Goal: Find specific page/section: Find specific page/section

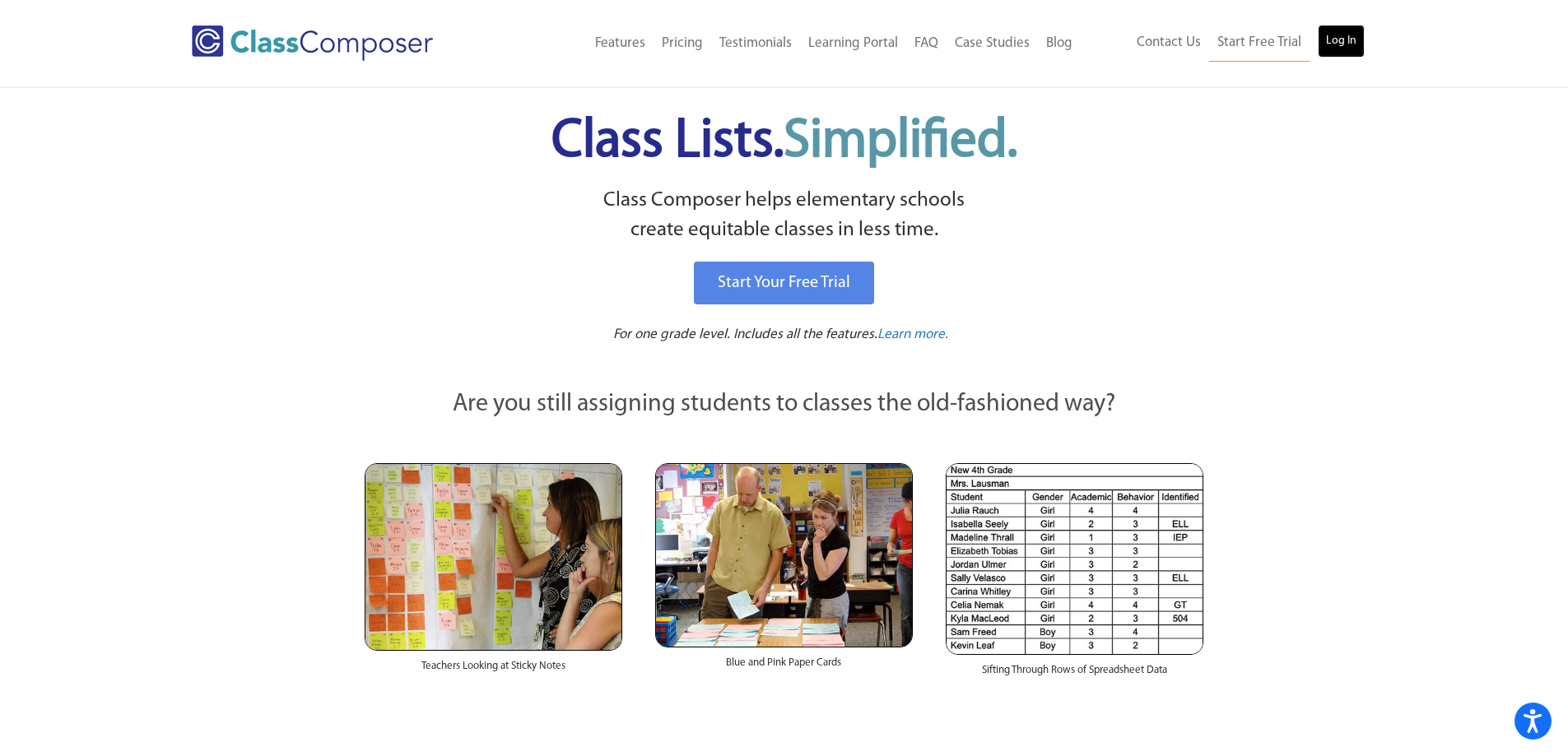
click at [1330, 39] on link "Log In" at bounding box center [1342, 41] width 47 height 33
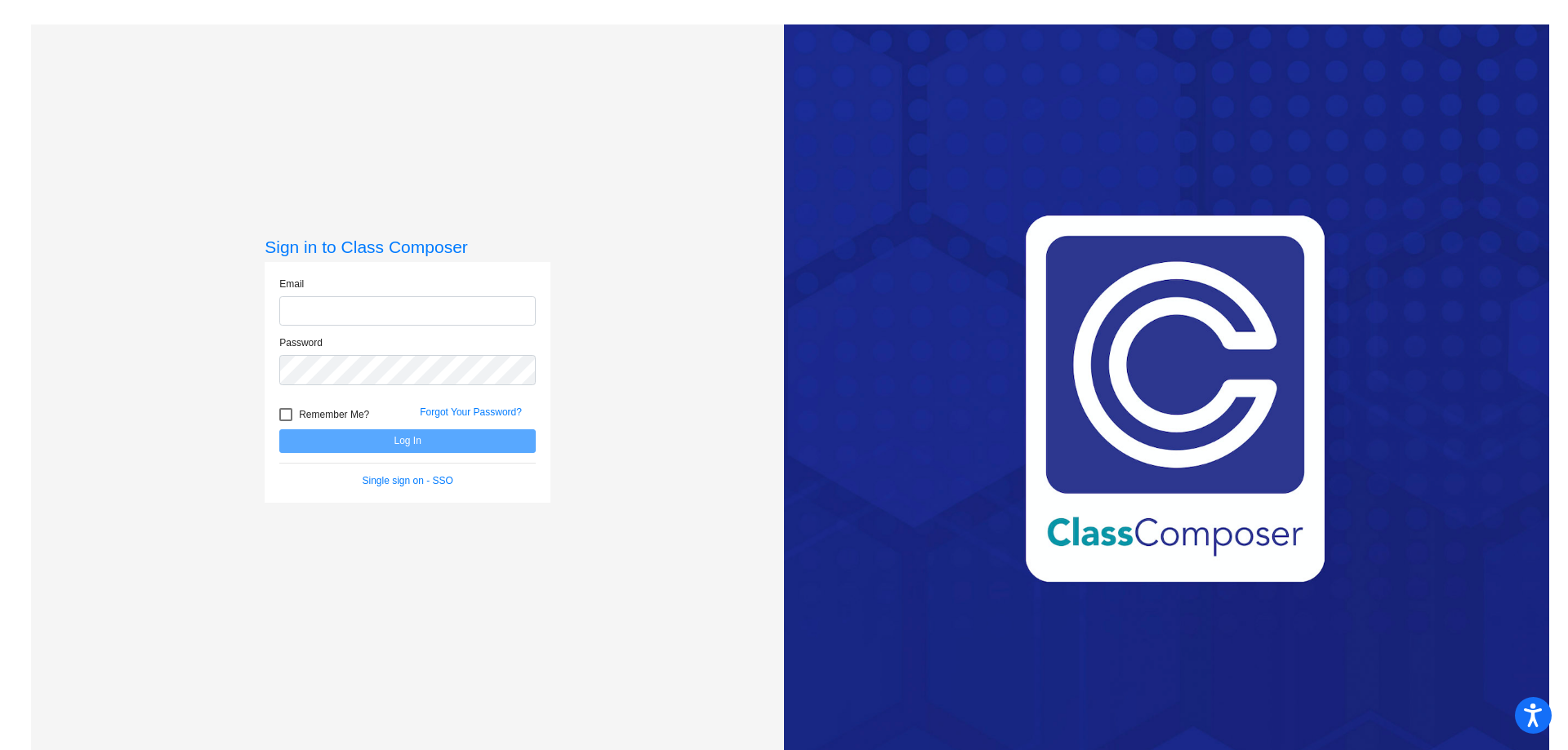
click at [0, 750] on com-1password-button at bounding box center [0, 750] width 0 height 0
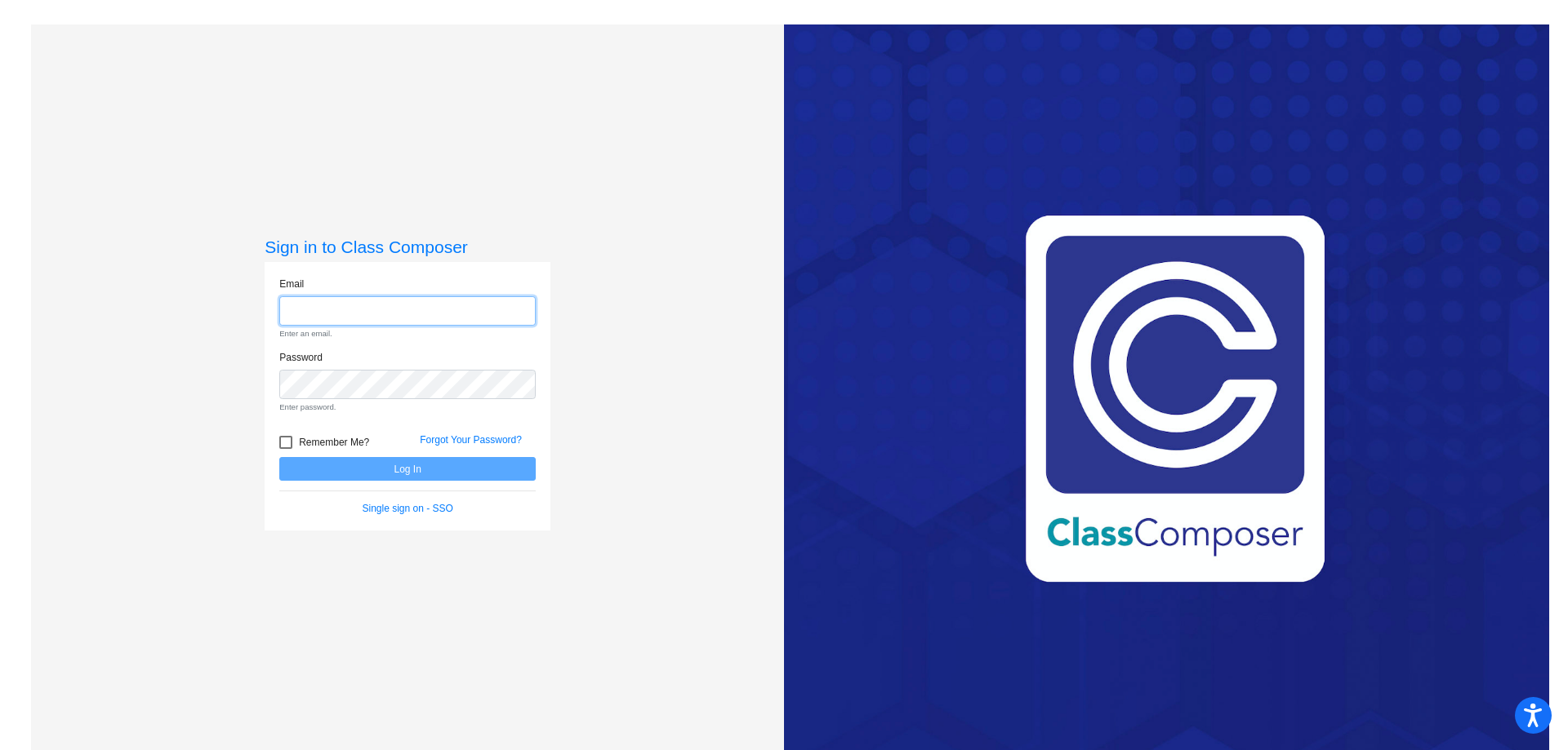
type input "[PERSON_NAME][EMAIL_ADDRESS][DOMAIN_NAME]"
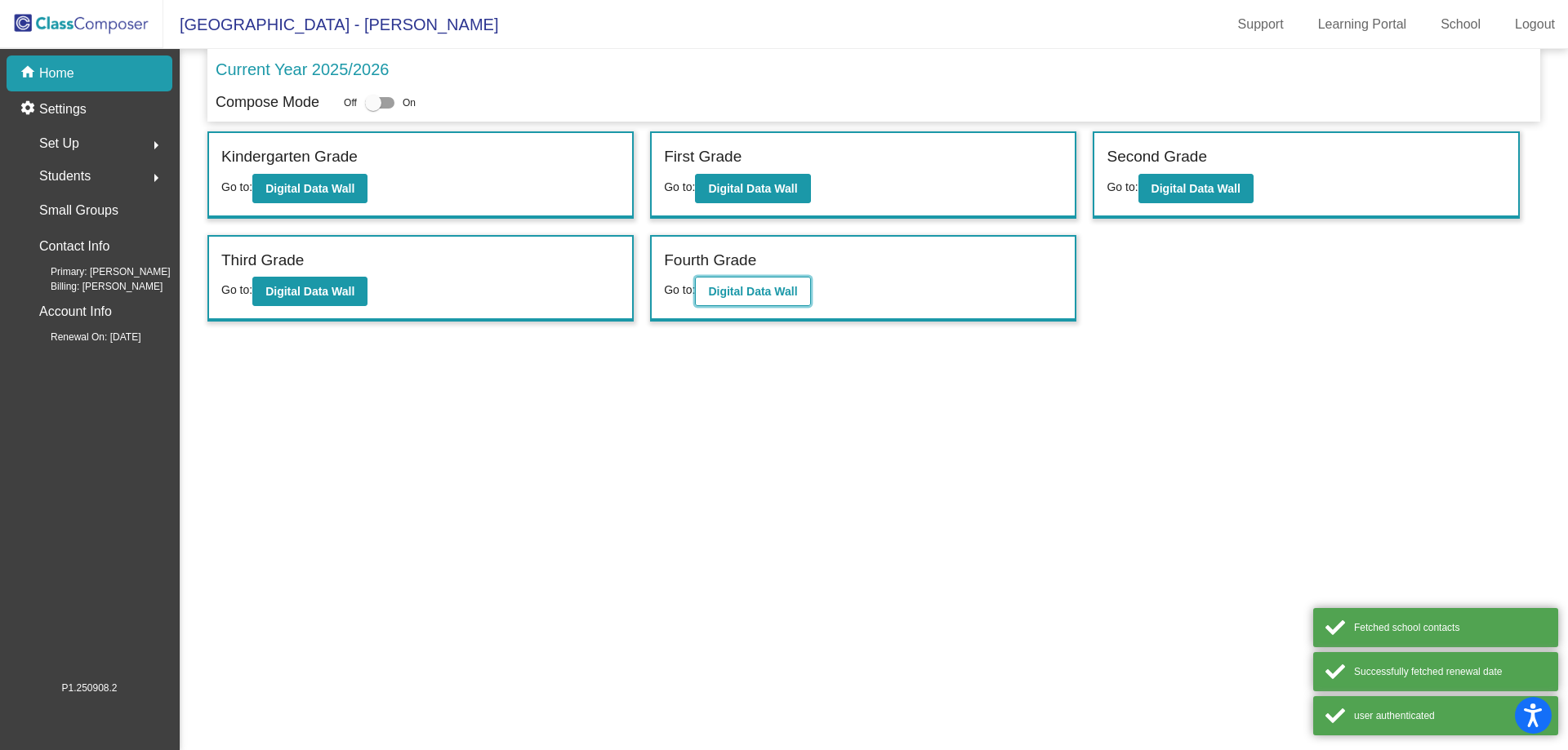
click at [762, 284] on button "Digital Data Wall" at bounding box center [752, 291] width 116 height 29
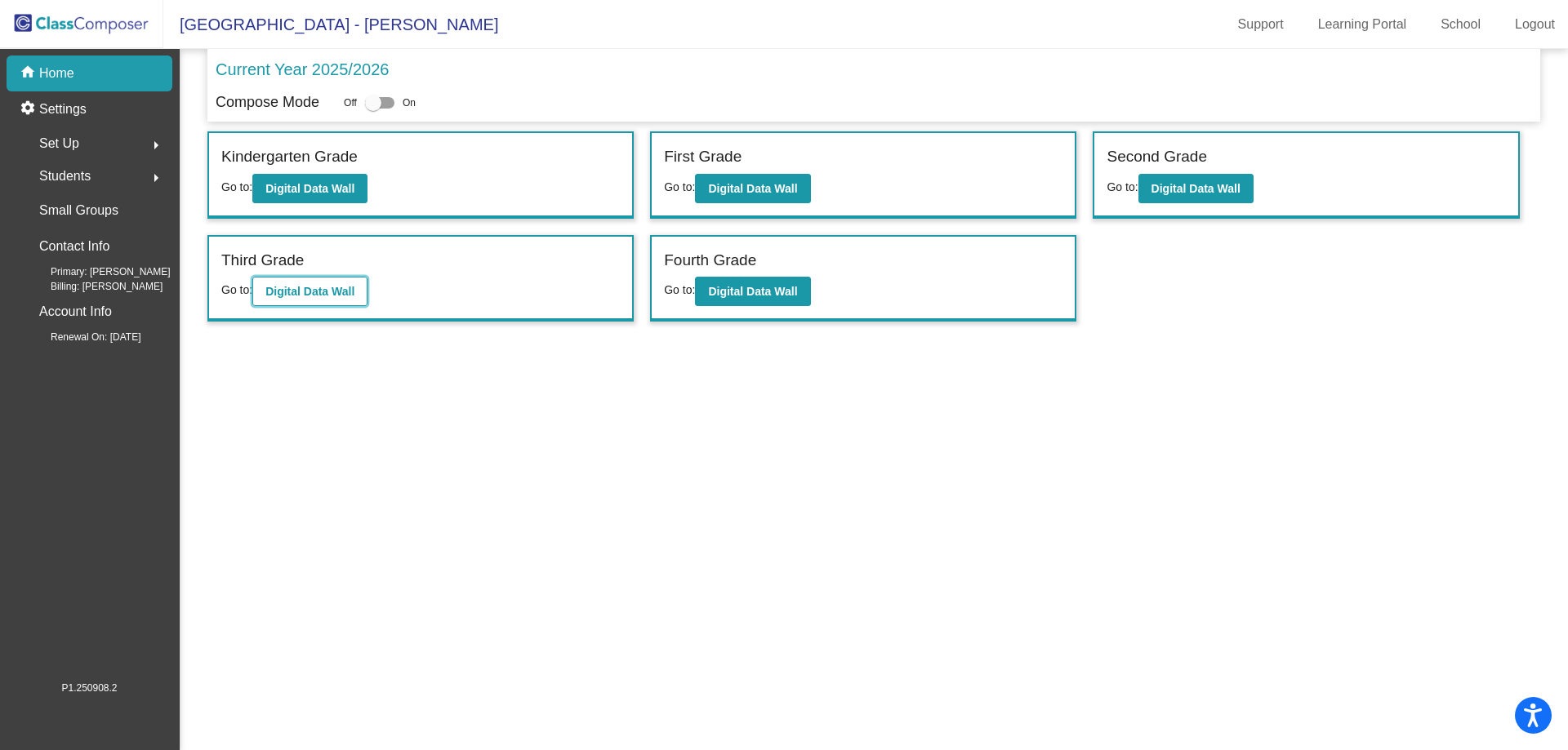
click at [328, 288] on b "Digital Data Wall" at bounding box center [309, 291] width 89 height 13
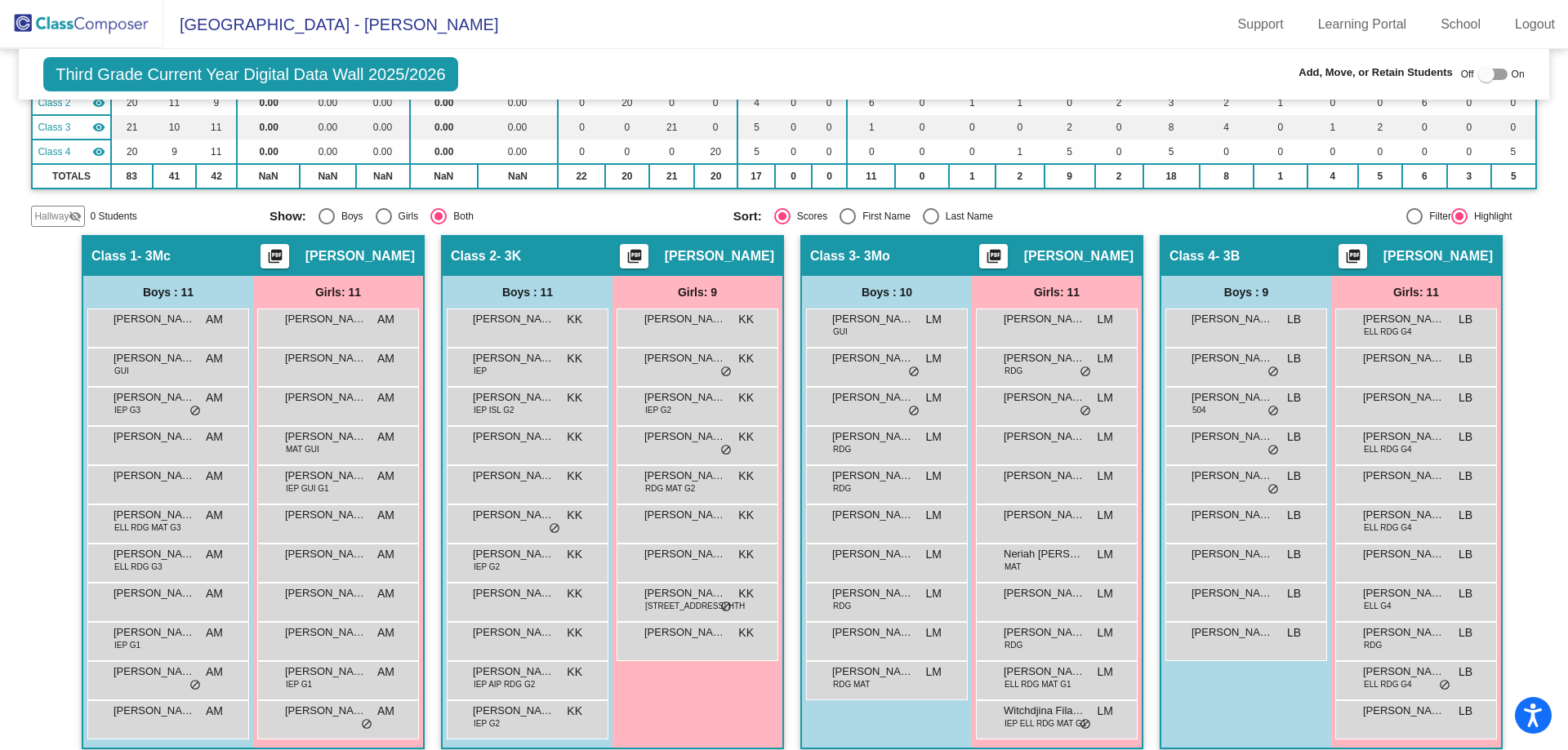
scroll to position [199, 0]
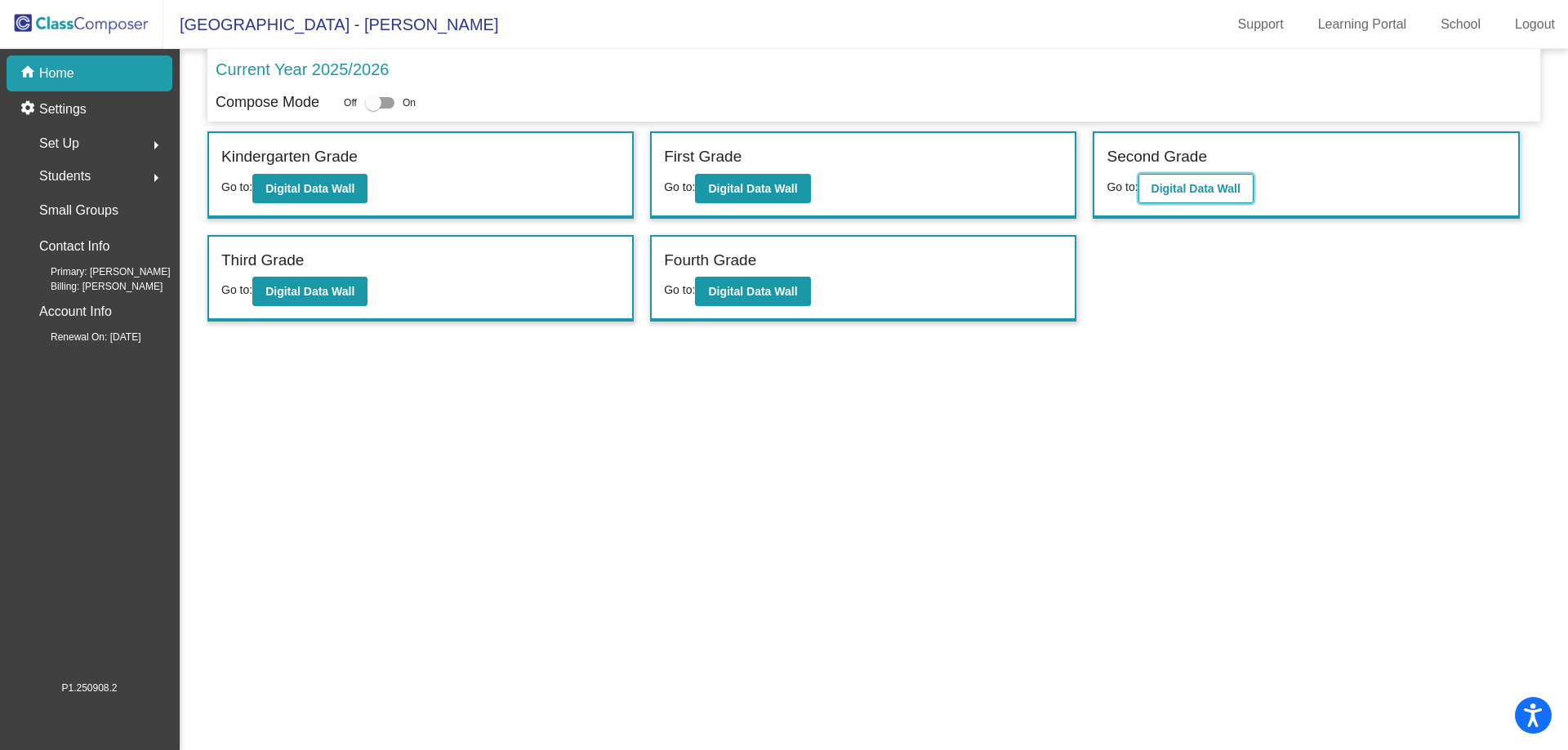
click at [1238, 180] on button "Digital Data Wall" at bounding box center [1196, 188] width 116 height 29
